Goal: Transaction & Acquisition: Book appointment/travel/reservation

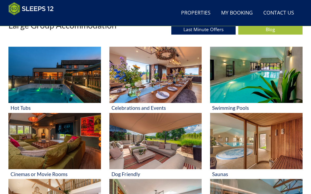
scroll to position [205, 0]
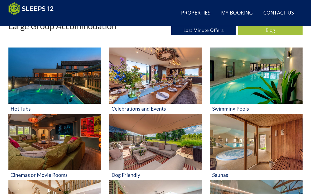
click at [258, 96] on img at bounding box center [256, 75] width 93 height 56
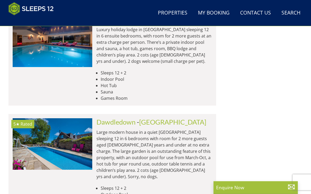
scroll to position [2304, 0]
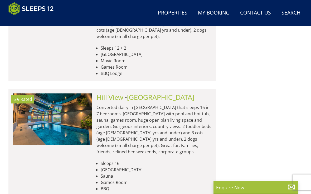
scroll to position [3265, 0]
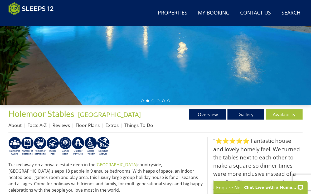
scroll to position [115, 0]
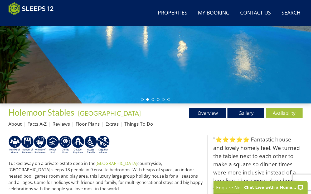
click at [283, 113] on link "Availability" at bounding box center [284, 113] width 37 height 11
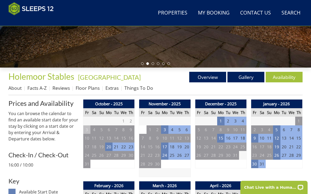
scroll to position [150, 0]
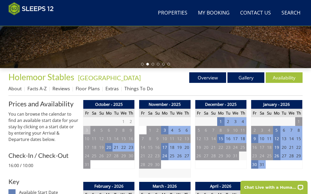
click at [252, 77] on link "Gallery" at bounding box center [245, 77] width 37 height 11
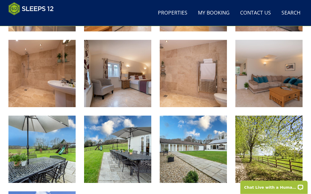
scroll to position [740, 0]
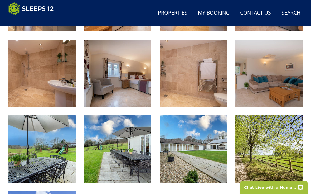
click at [63, 155] on img at bounding box center [41, 148] width 67 height 67
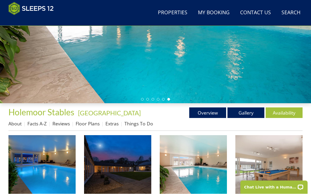
scroll to position [115, 0]
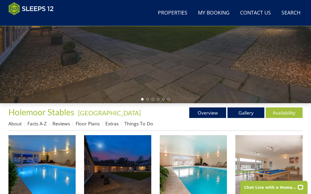
click at [13, 123] on link "About" at bounding box center [14, 123] width 13 height 6
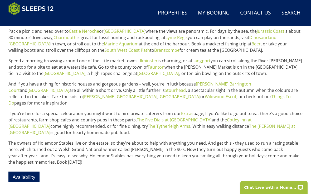
scroll to position [269, 0]
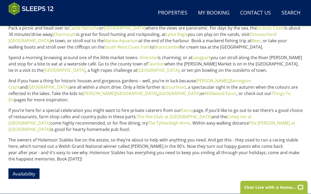
click at [232, 120] on link "The [PERSON_NAME] at [GEOGRAPHIC_DATA]" at bounding box center [151, 126] width 287 height 12
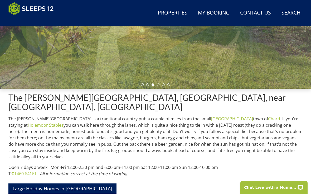
scroll to position [130, 0]
